Goal: Task Accomplishment & Management: Manage account settings

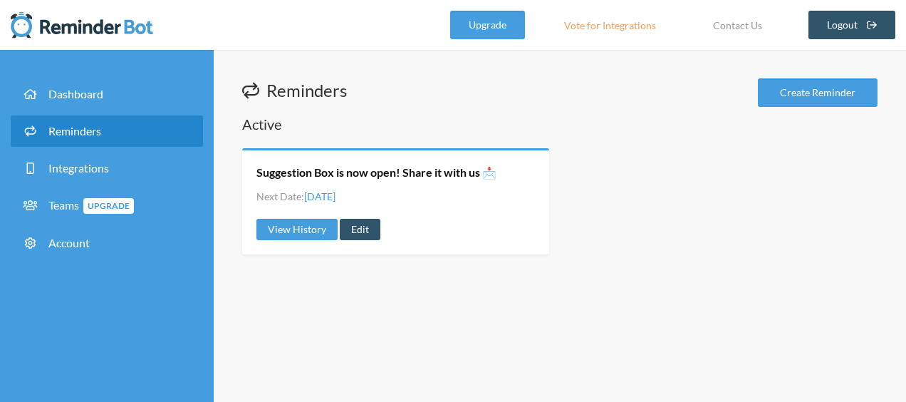
click at [417, 216] on div "Suggestion Box is now open! Share it with us 📩 Next Date: [DATE] View History E…" at bounding box center [395, 201] width 307 height 106
click at [368, 232] on link "Edit" at bounding box center [360, 229] width 41 height 21
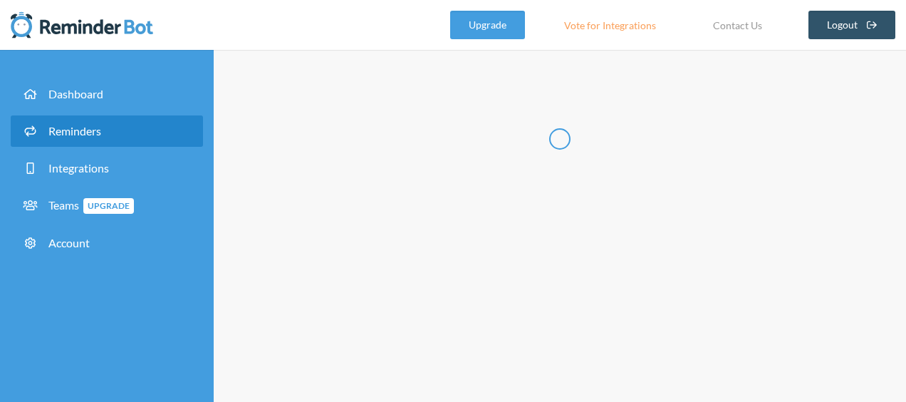
type input "Suggestion Box is now open! Share it with us 📩"
select select "08:00:00"
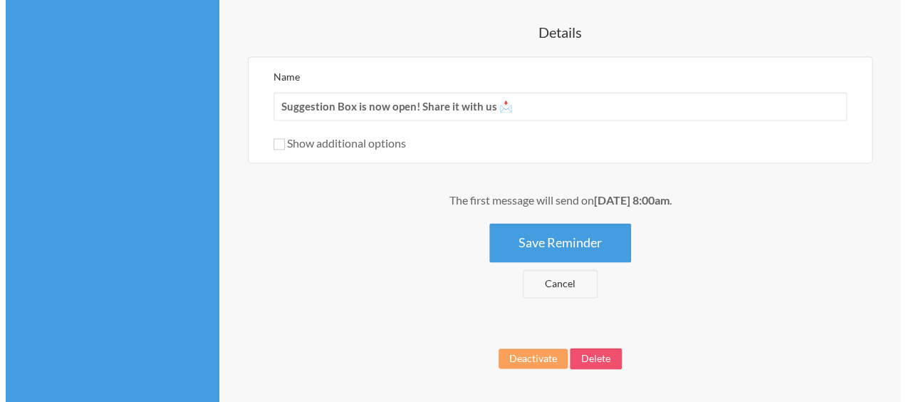
scroll to position [990, 0]
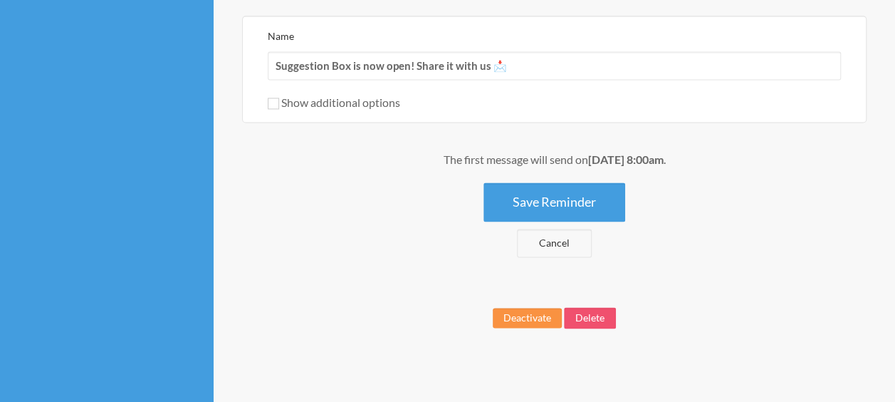
click at [548, 312] on button "Deactivate" at bounding box center [527, 318] width 69 height 20
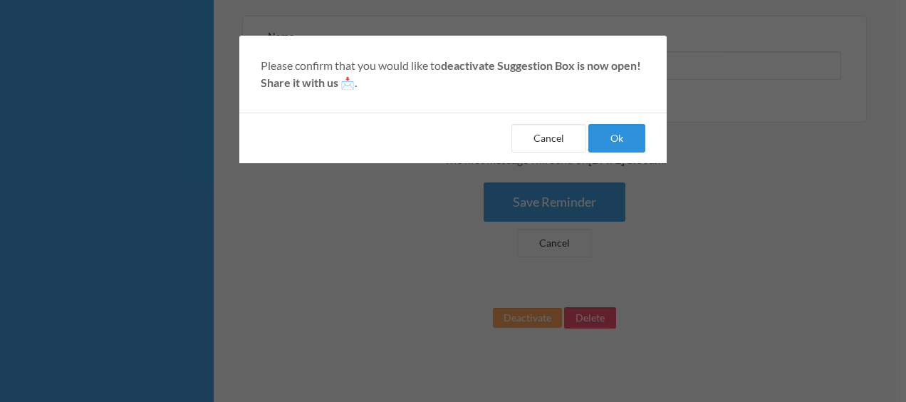
click at [605, 142] on button "Ok" at bounding box center [616, 138] width 57 height 28
